Goal: Task Accomplishment & Management: Manage account settings

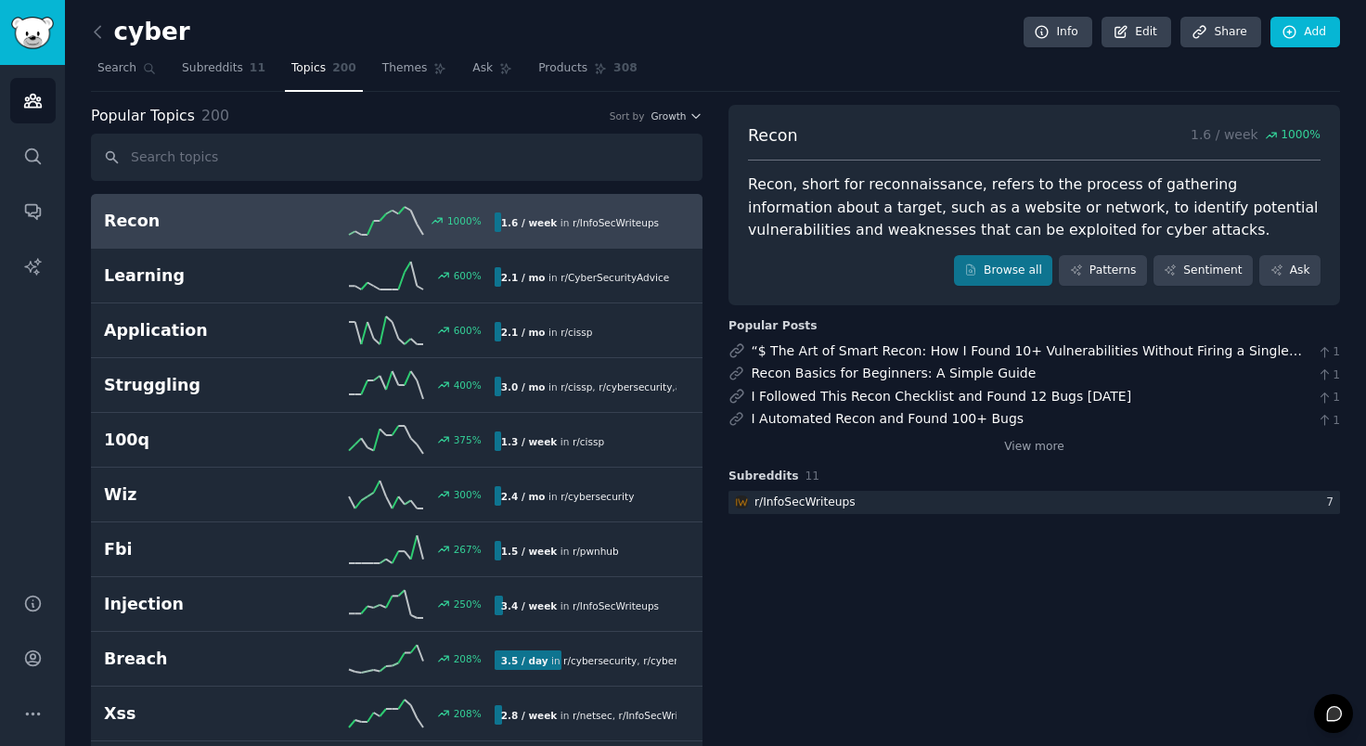
click at [1030, 122] on div "Recon 1.6 / week 1000 % Recon, short for reconnaissance, refers to the process …" at bounding box center [1035, 205] width 612 height 201
click at [214, 79] on link "Subreddits 11" at bounding box center [223, 73] width 97 height 38
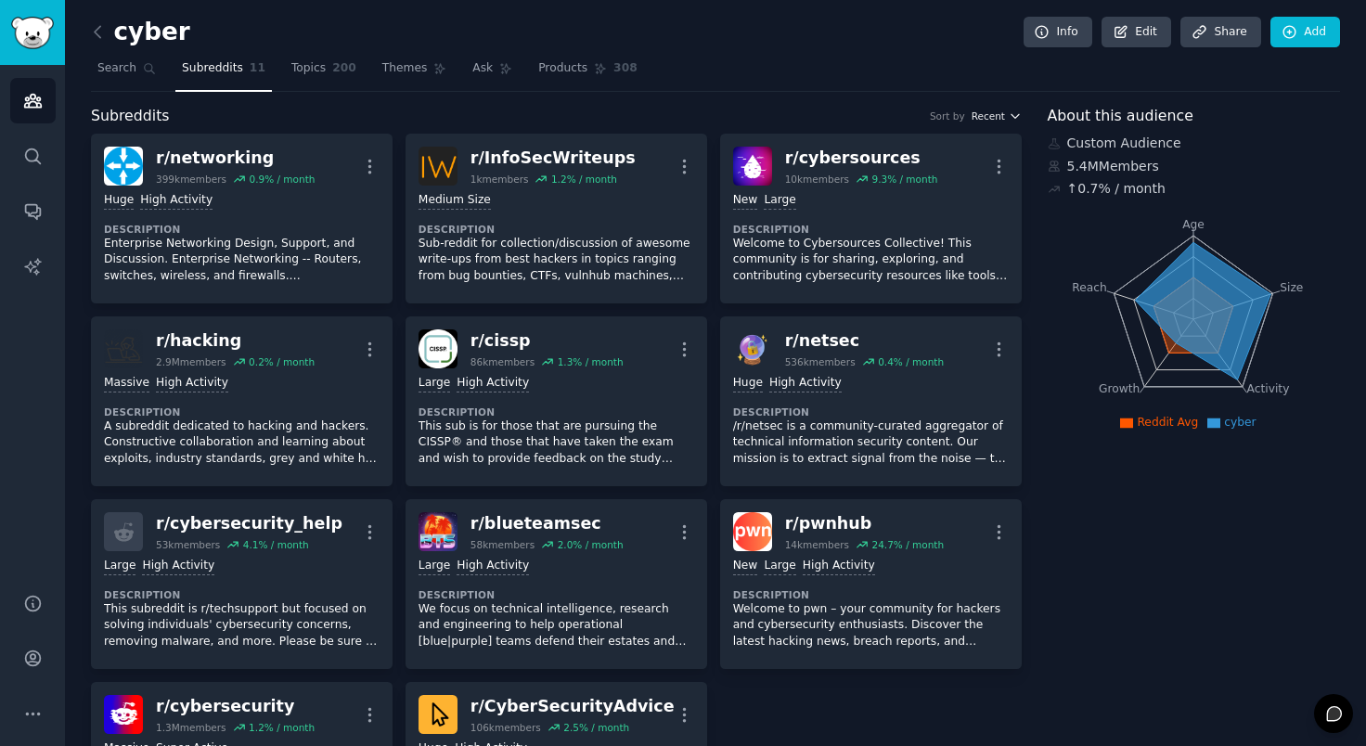
click at [992, 116] on span "Recent" at bounding box center [988, 116] width 33 height 13
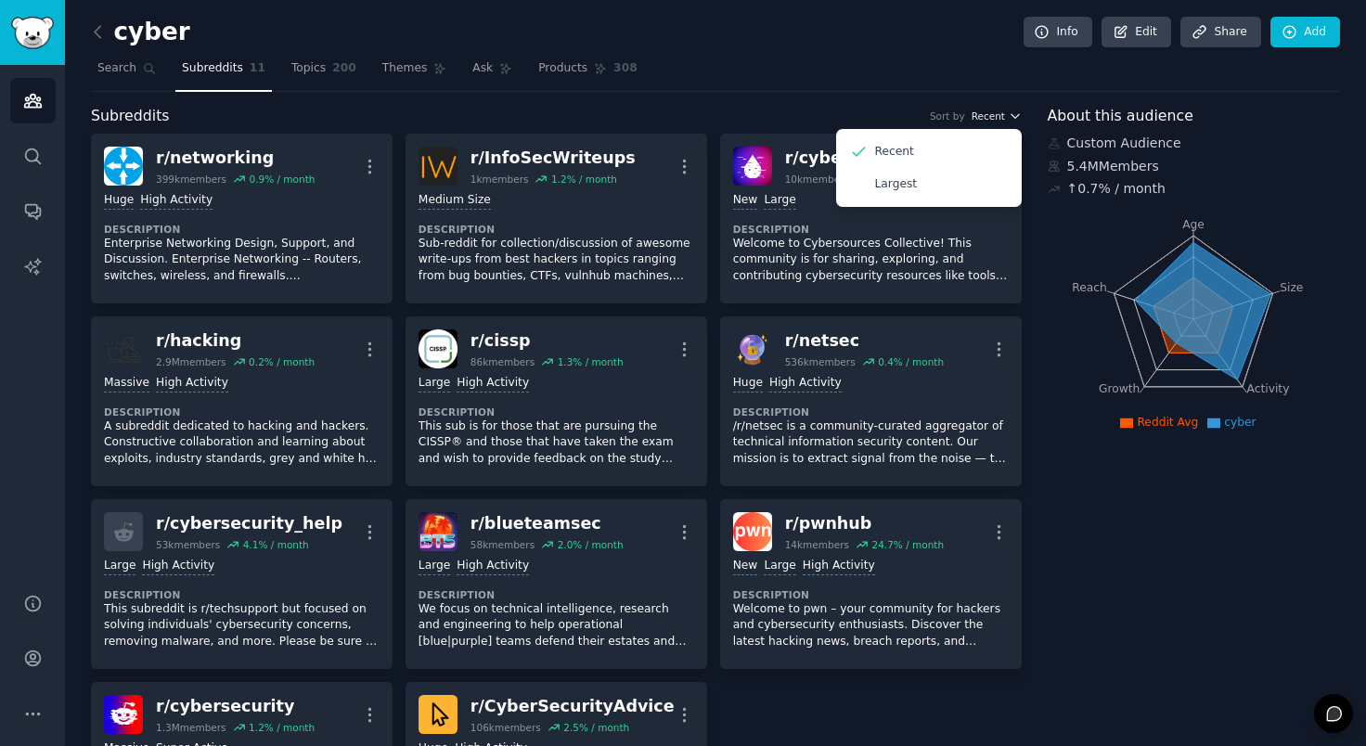
click at [993, 115] on span "Recent" at bounding box center [988, 116] width 33 height 13
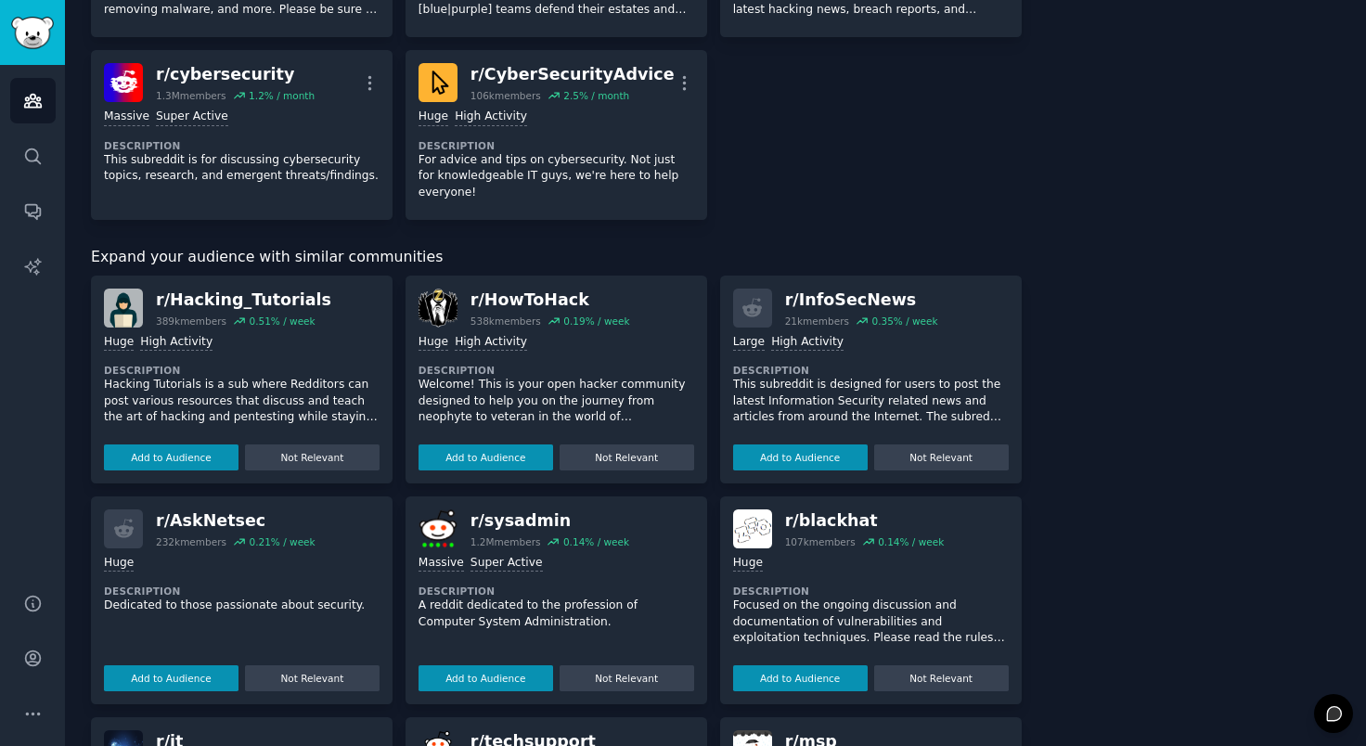
scroll to position [644, 0]
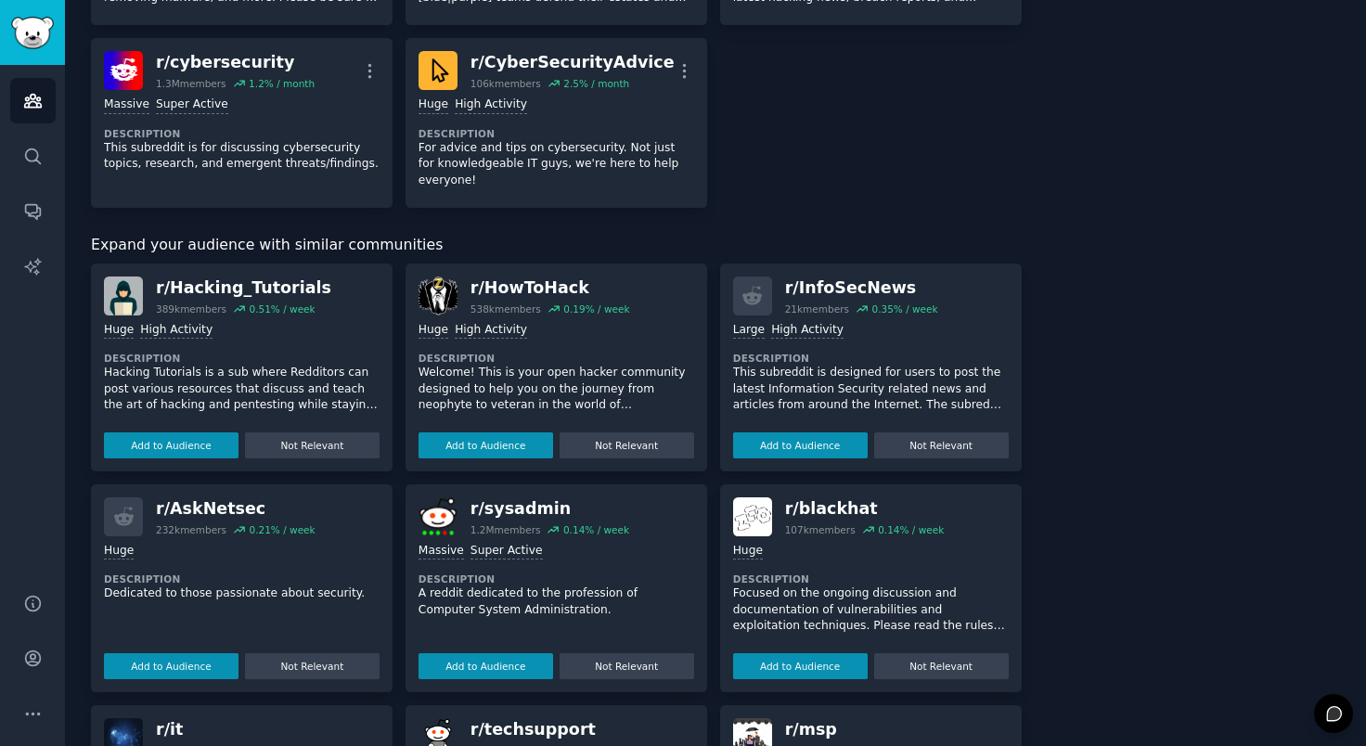
click at [785, 386] on p "This subreddit is designed for users to post the latest Information Security re…" at bounding box center [871, 389] width 276 height 49
click at [1164, 319] on div "About this audience Custom Audience 5.4M Members ↑ 0.7 % / month Age Size Activ…" at bounding box center [1194, 298] width 293 height 1674
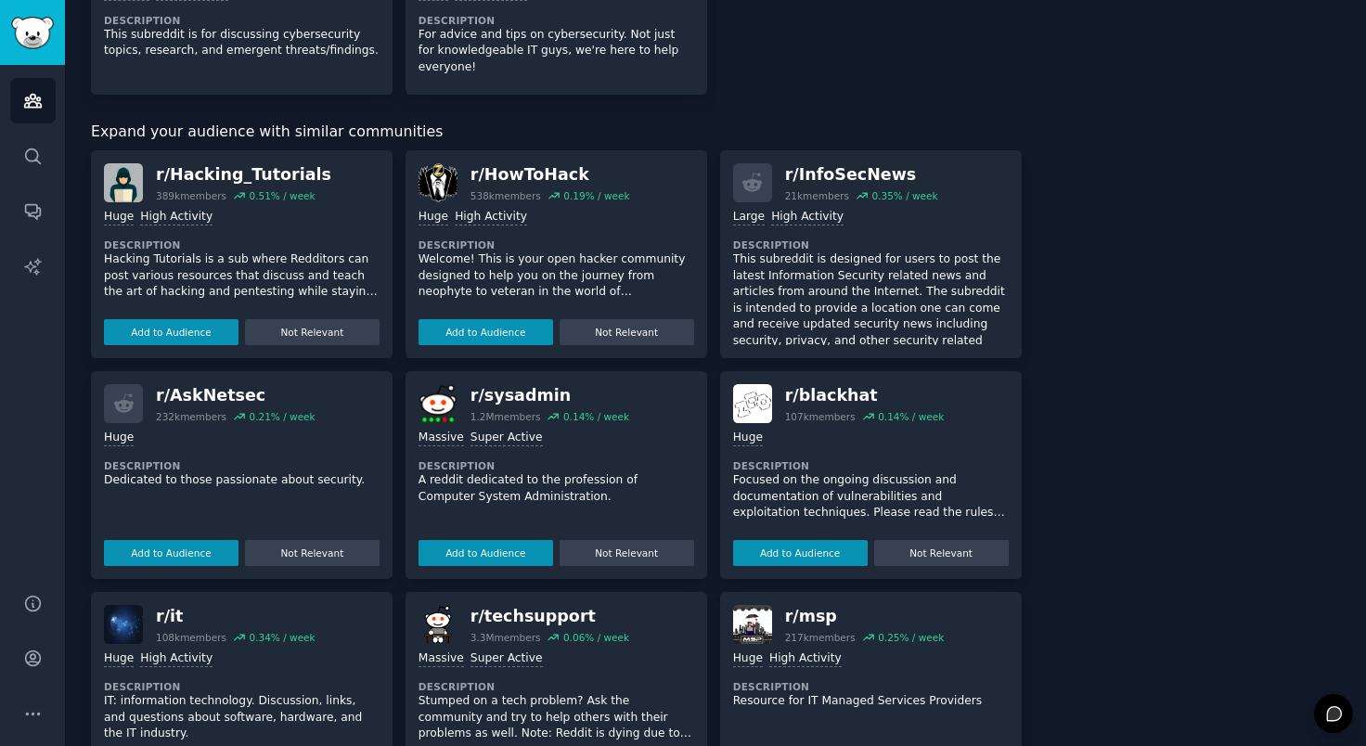
scroll to position [784, 0]
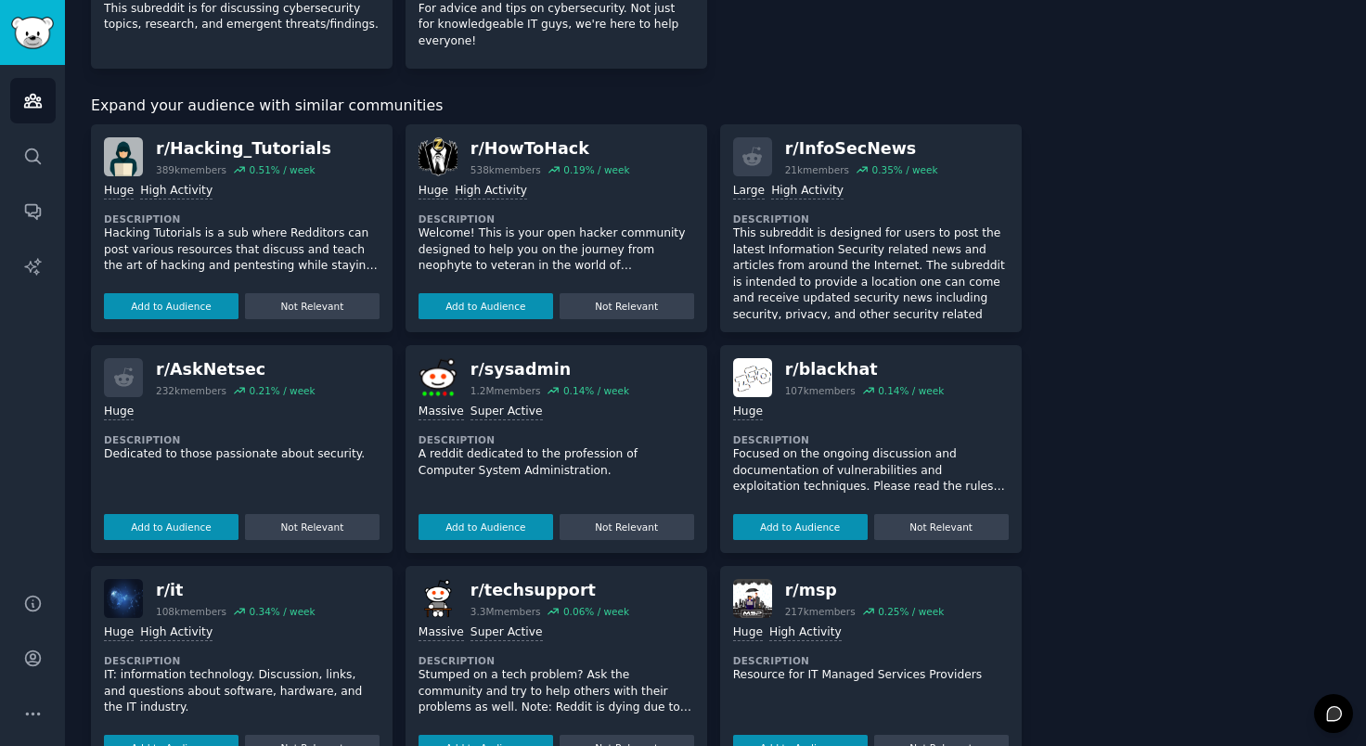
click at [819, 474] on p "Focused on the ongoing discussion and documentation of vulnerabilities and expl…" at bounding box center [871, 471] width 276 height 49
click at [797, 525] on button "Add to Audience" at bounding box center [800, 534] width 135 height 26
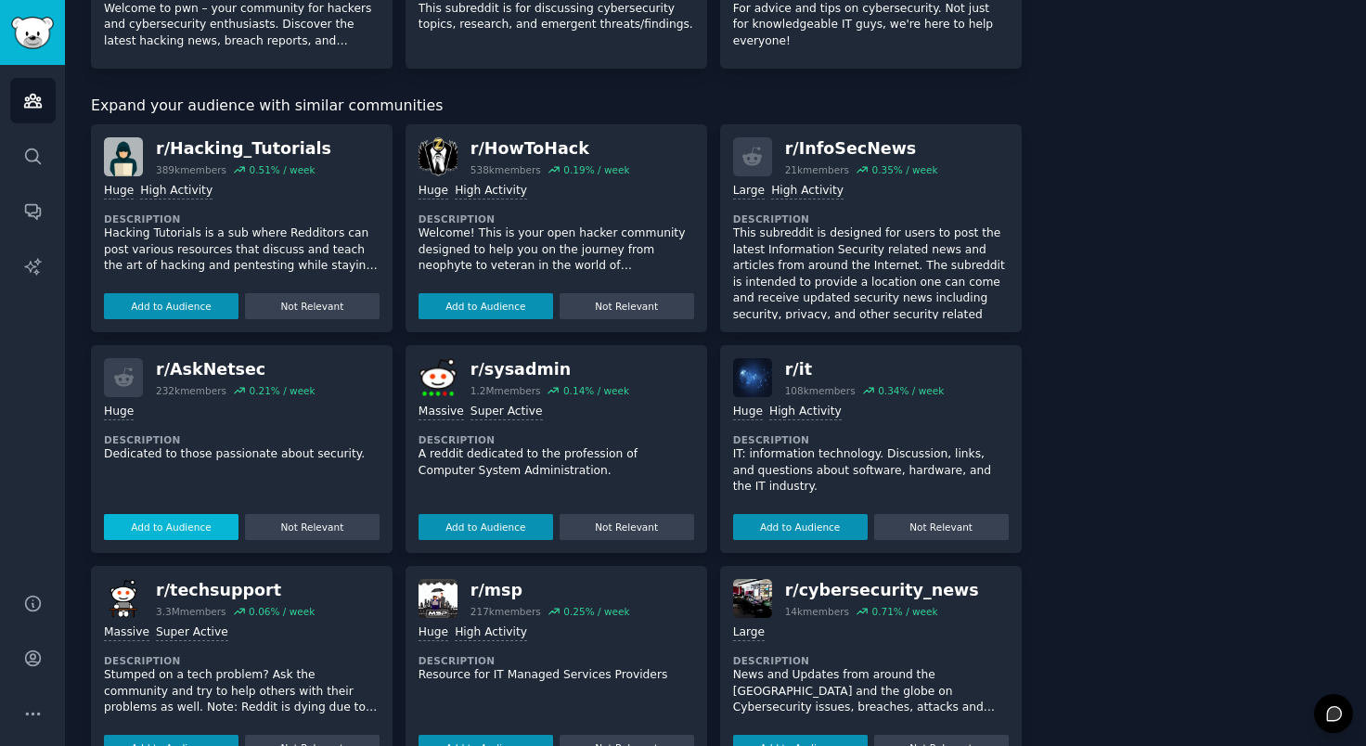
click at [180, 527] on button "Add to Audience" at bounding box center [171, 527] width 135 height 26
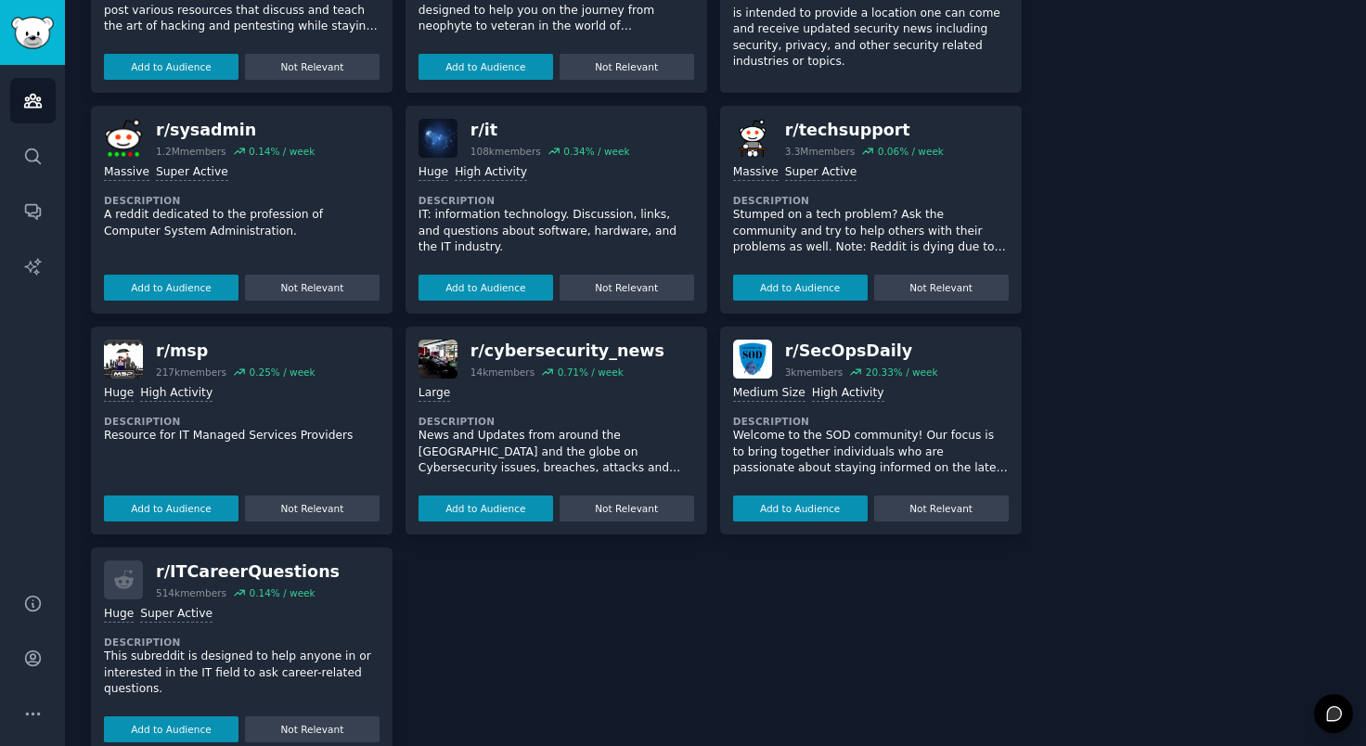
scroll to position [1241, 0]
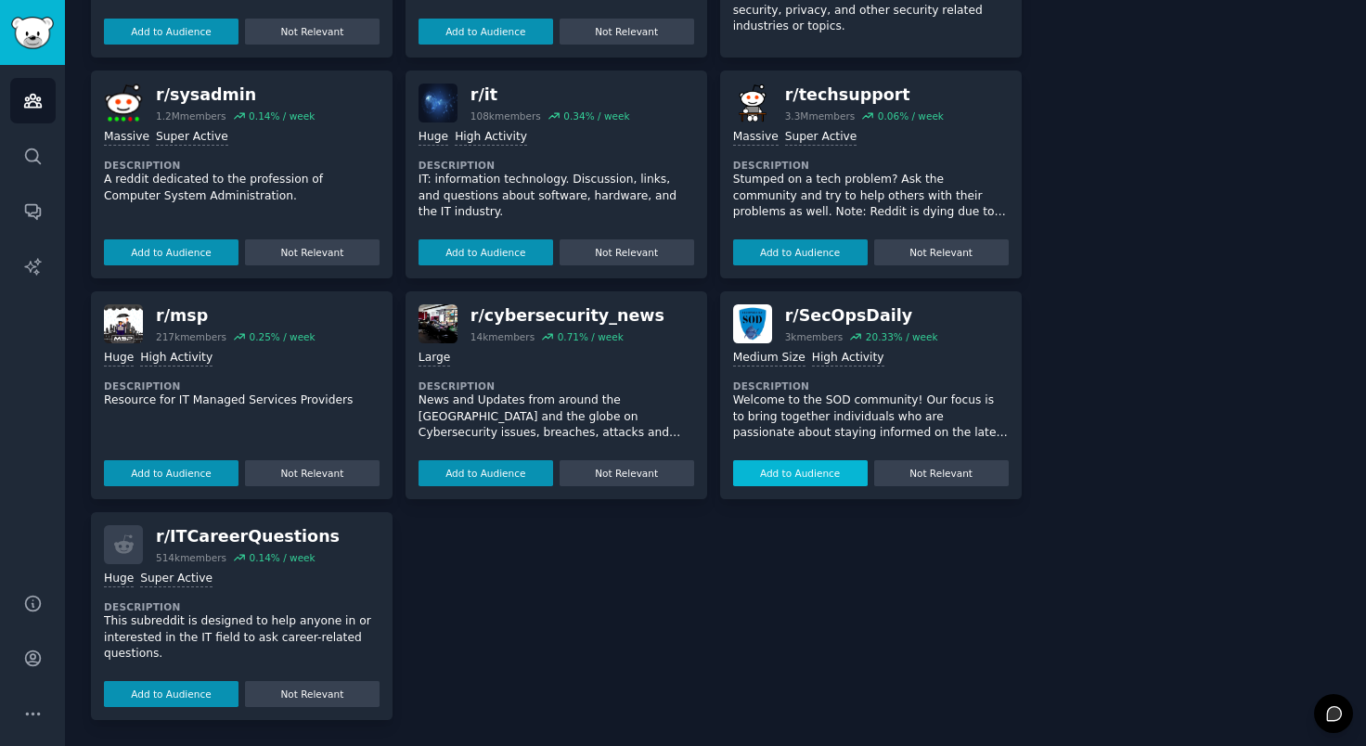
click at [811, 473] on button "Add to Audience" at bounding box center [800, 473] width 135 height 26
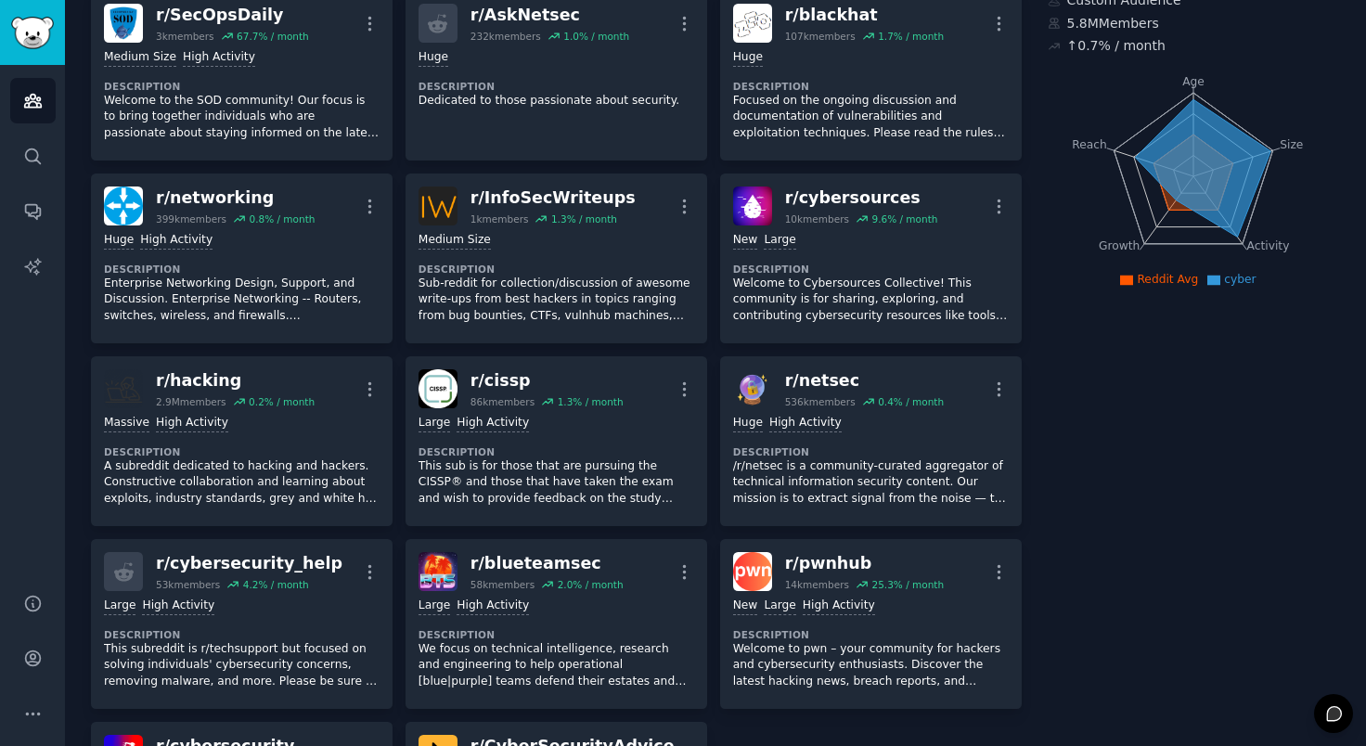
scroll to position [0, 0]
